Goal: Find specific page/section: Find specific page/section

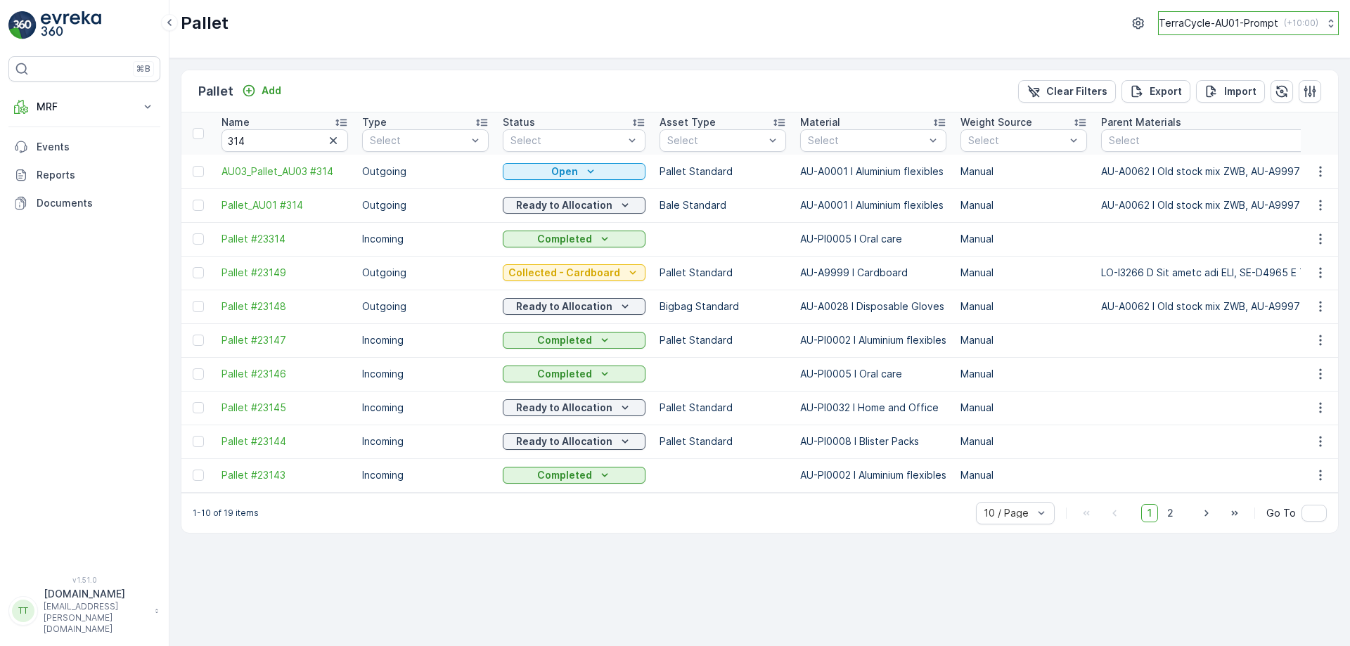
click at [1256, 27] on p "TerraCycle-AU01-Prompt" at bounding box center [1219, 23] width 120 height 14
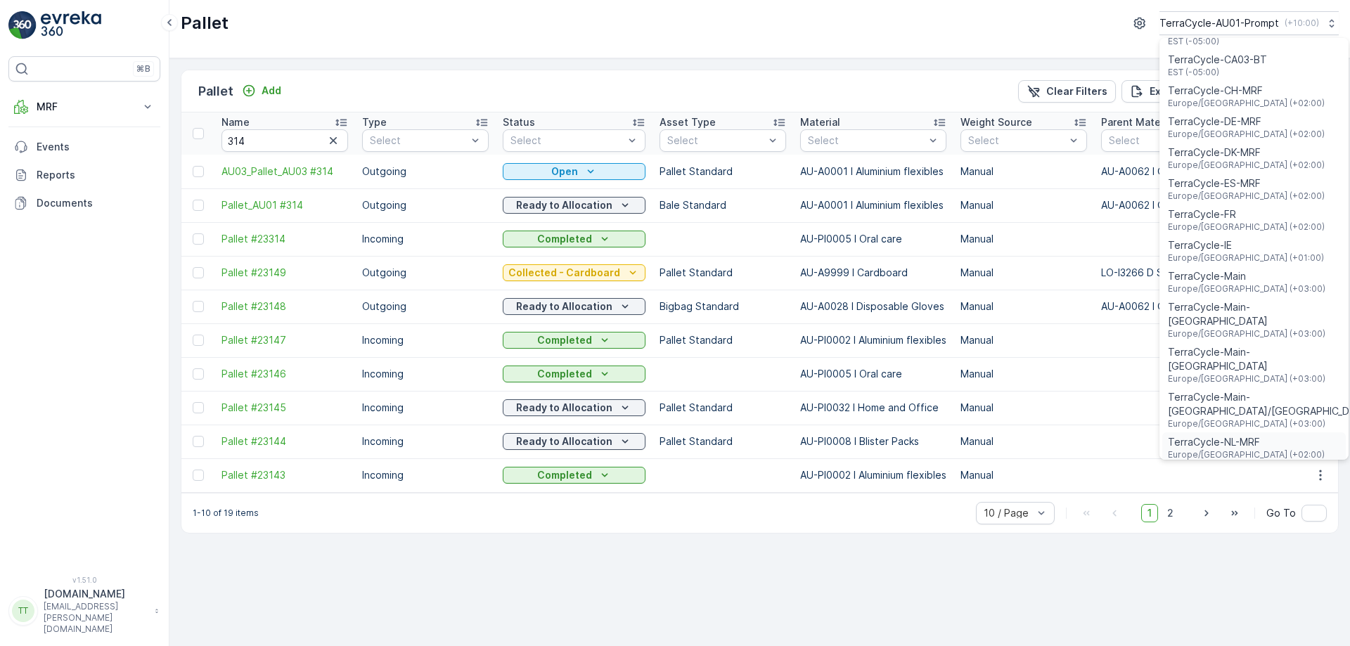
scroll to position [352, 0]
click at [1252, 496] on span "TerraCycle-NZ01-TripleP" at bounding box center [1226, 503] width 117 height 14
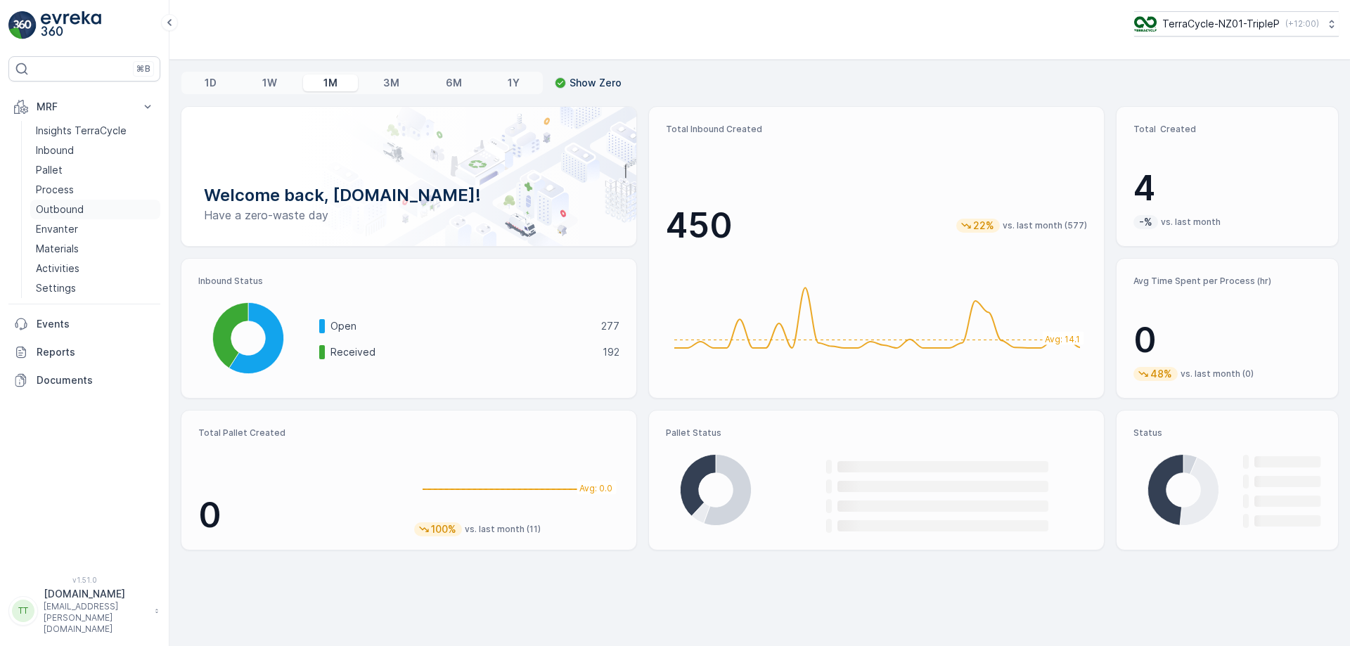
click at [72, 212] on p "Outbound" at bounding box center [60, 210] width 48 height 14
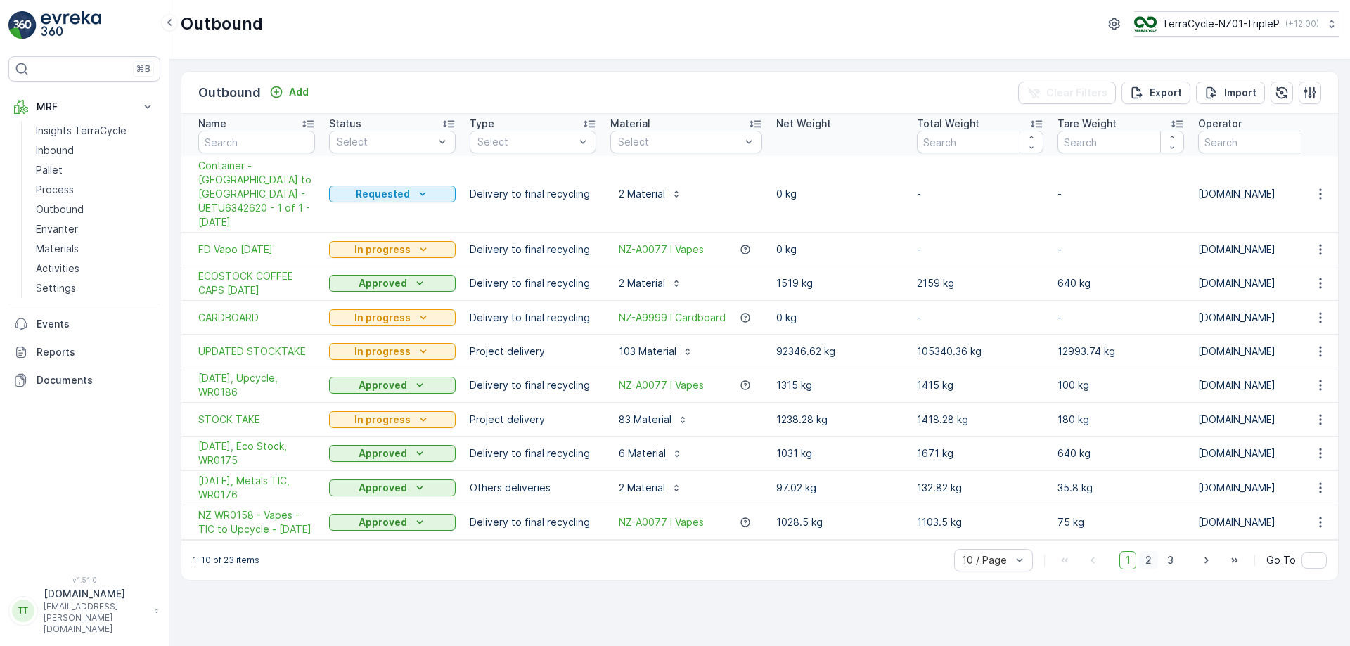
click at [1150, 551] on span "2" at bounding box center [1148, 560] width 19 height 18
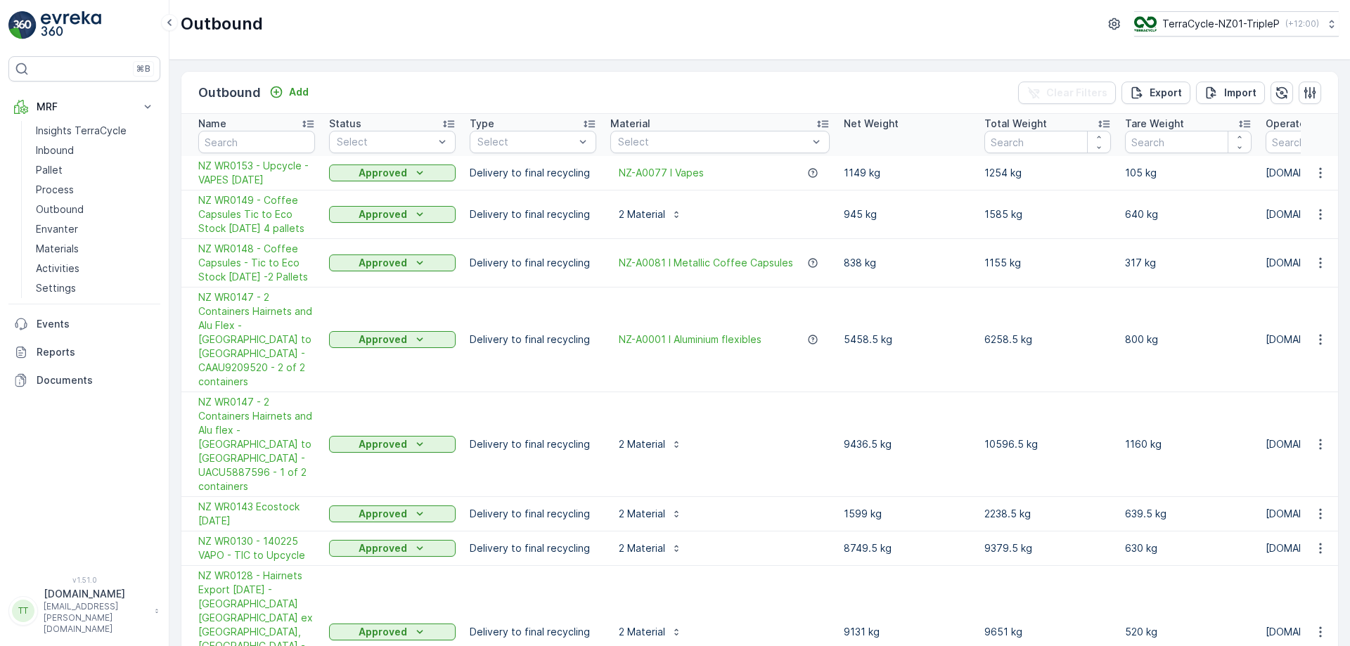
click at [556, 67] on div "Outbound Add Clear Filters Export Import Name Status Select Type Select Materia…" at bounding box center [759, 353] width 1181 height 586
